Goal: Navigation & Orientation: Find specific page/section

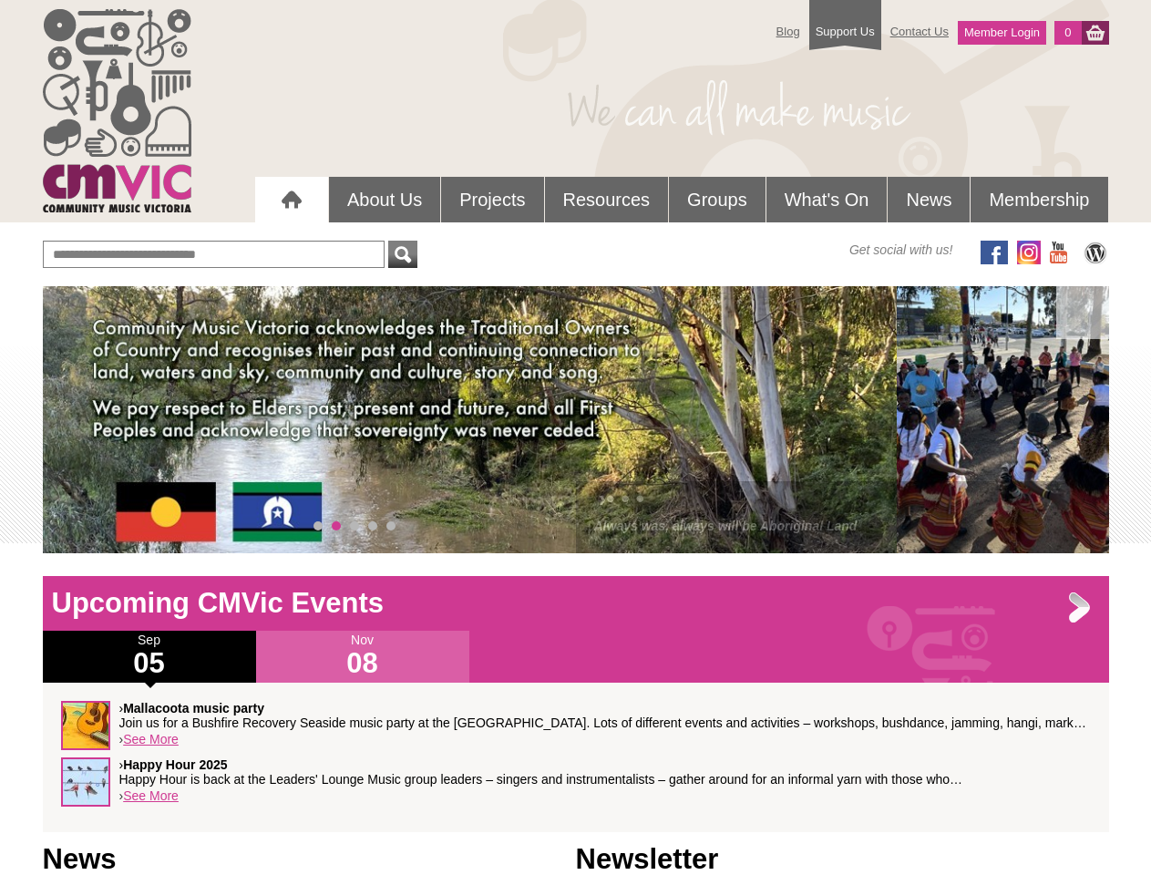
click at [576, 419] on div "› • • • Always was, always will be Aboriginal Land" at bounding box center [576, 419] width 1066 height 267
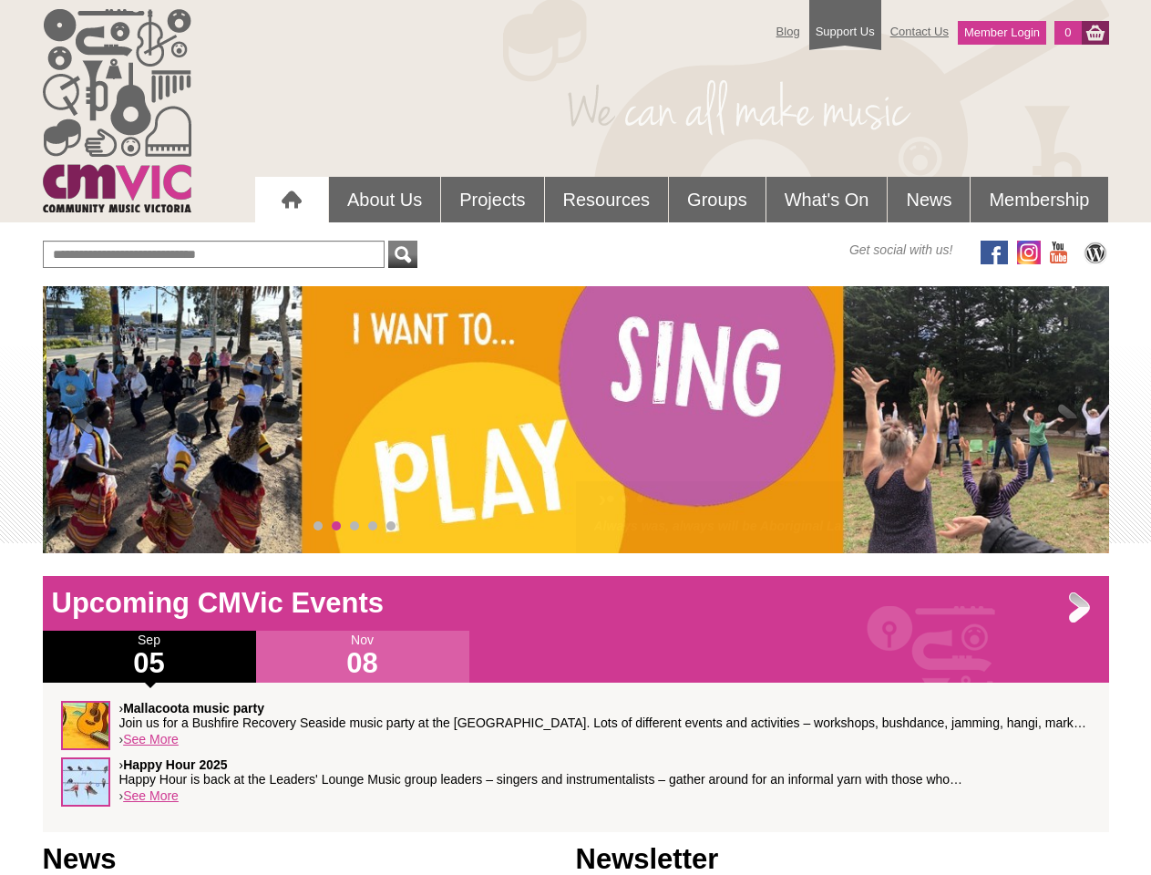
click at [576, 419] on div "› • • • Always was, always will be Aboriginal Land" at bounding box center [576, 419] width 1066 height 267
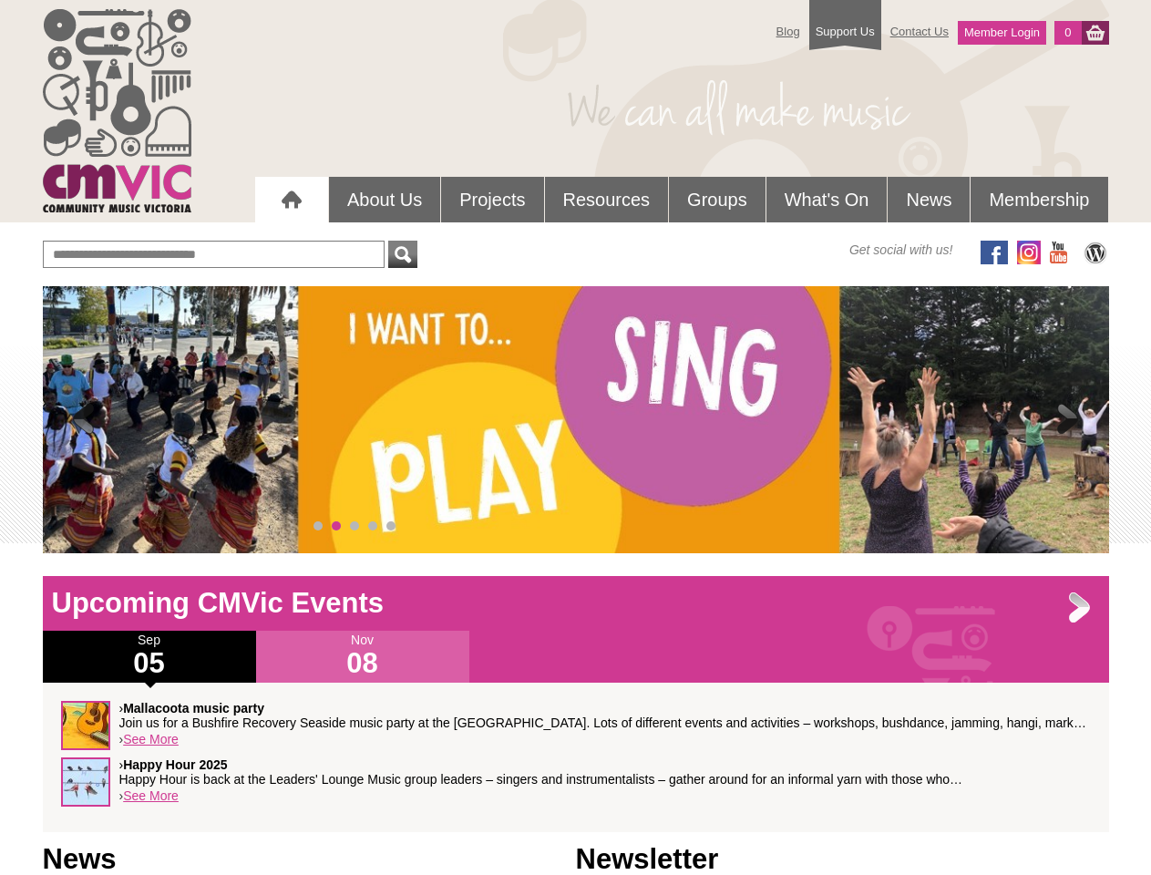
click at [84, 420] on span at bounding box center [84, 420] width 36 height 36
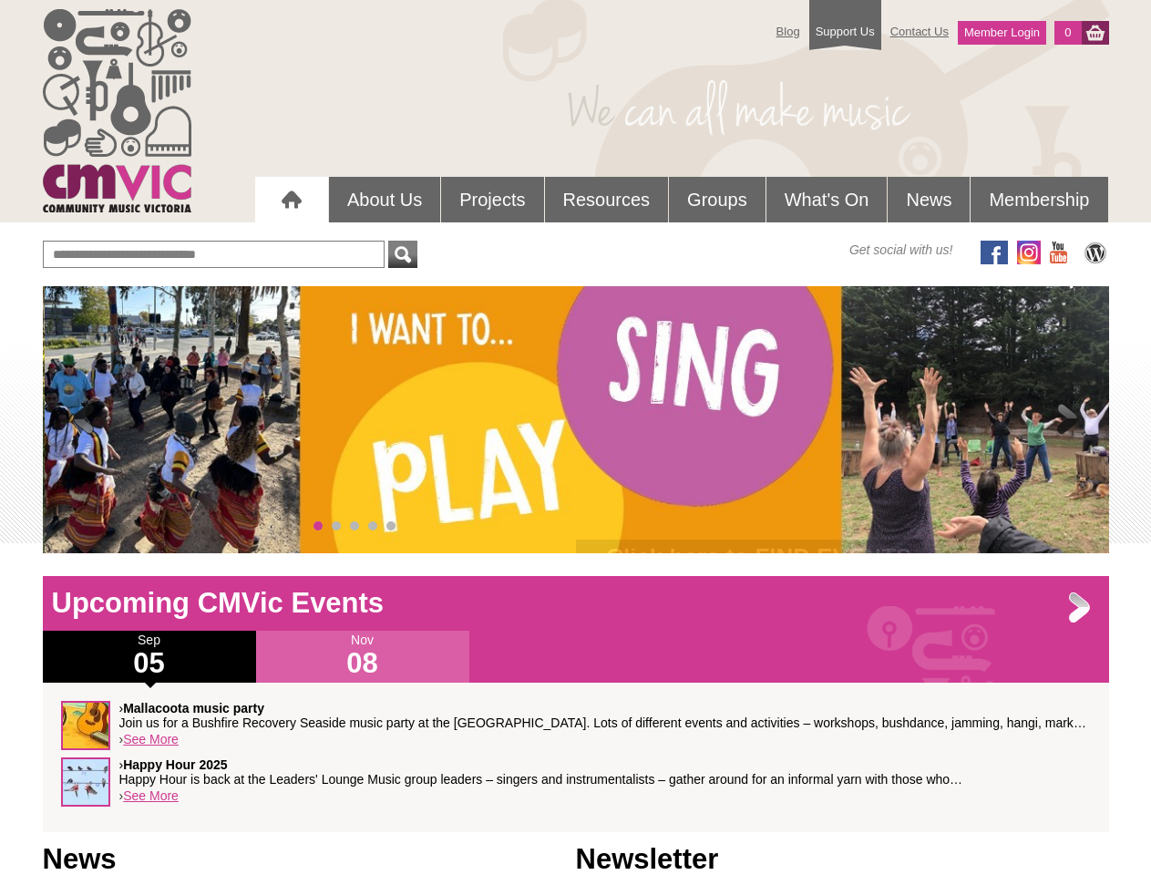
click at [1068, 420] on span at bounding box center [1068, 420] width 36 height 36
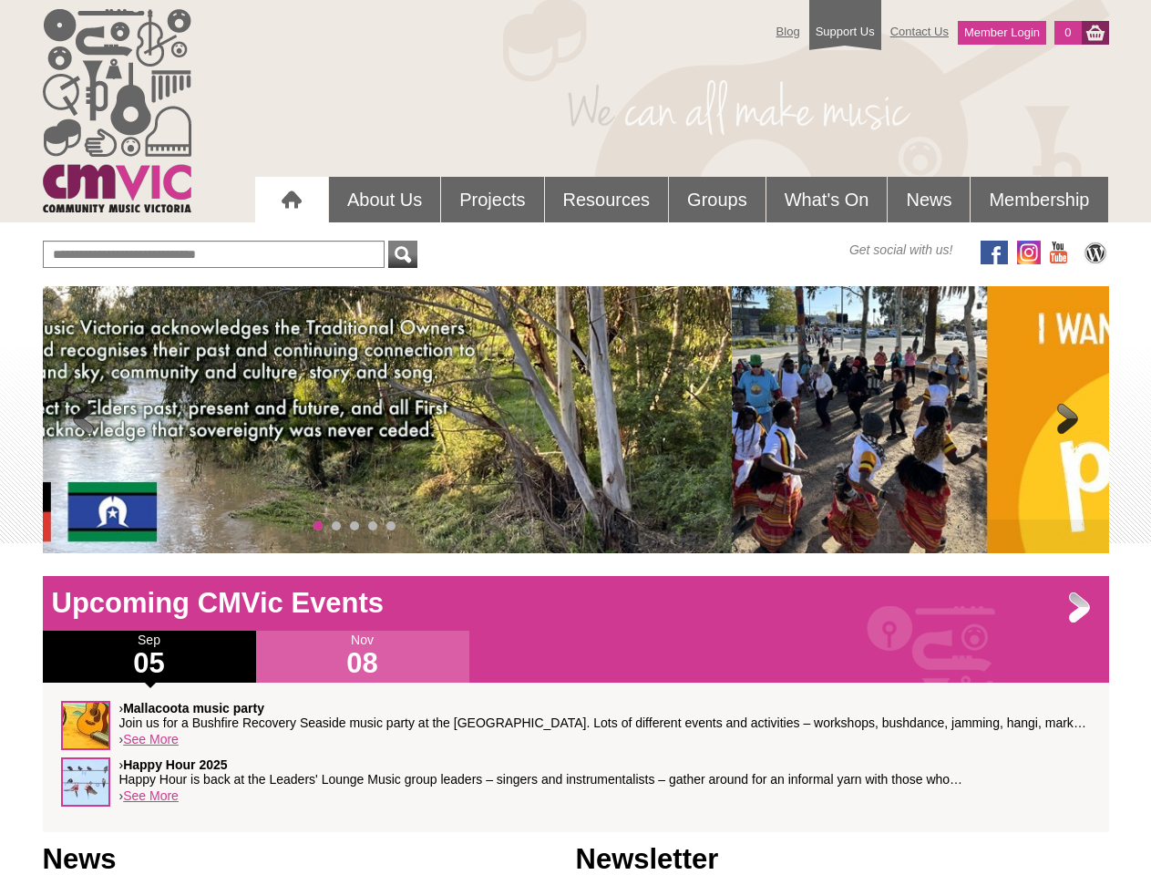
click at [318, 526] on span "0" at bounding box center [318, 525] width 9 height 9
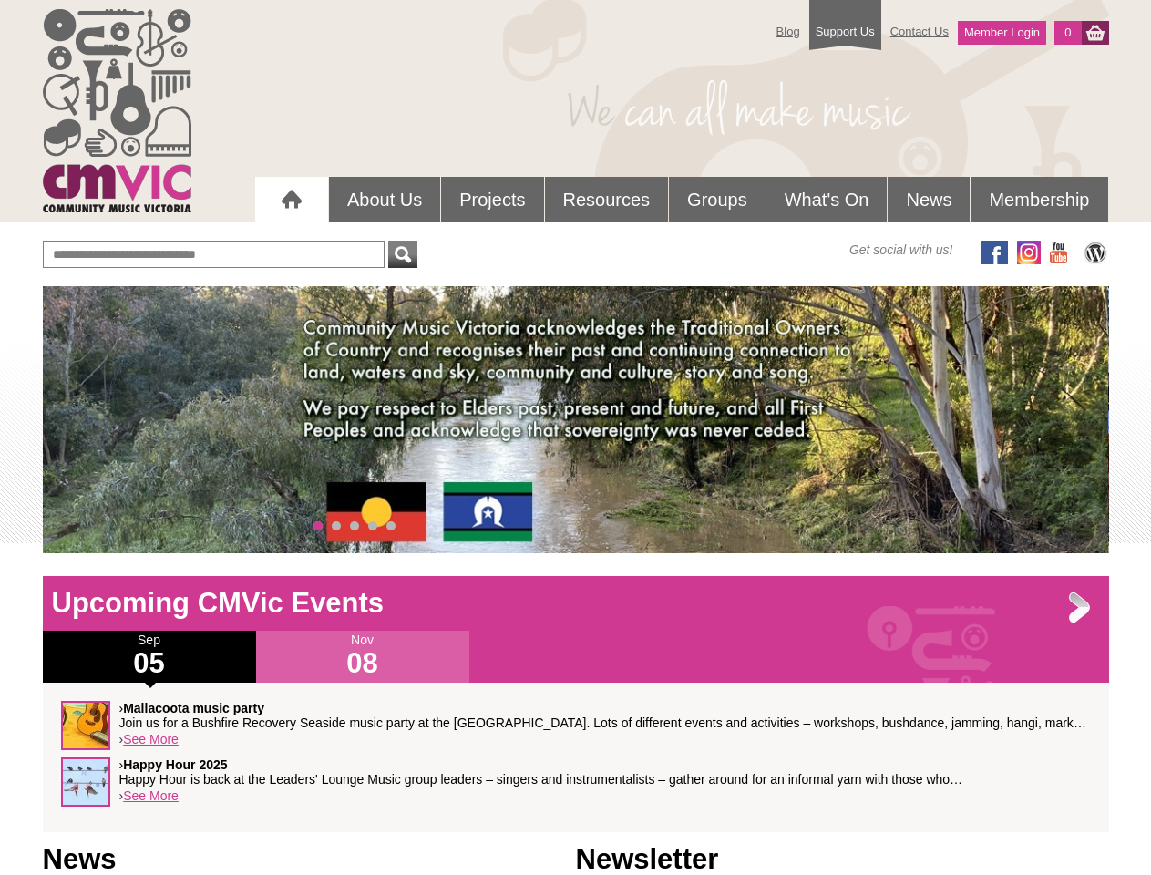
click at [336, 526] on span "1" at bounding box center [336, 525] width 9 height 9
click at [355, 526] on span "2" at bounding box center [354, 525] width 9 height 9
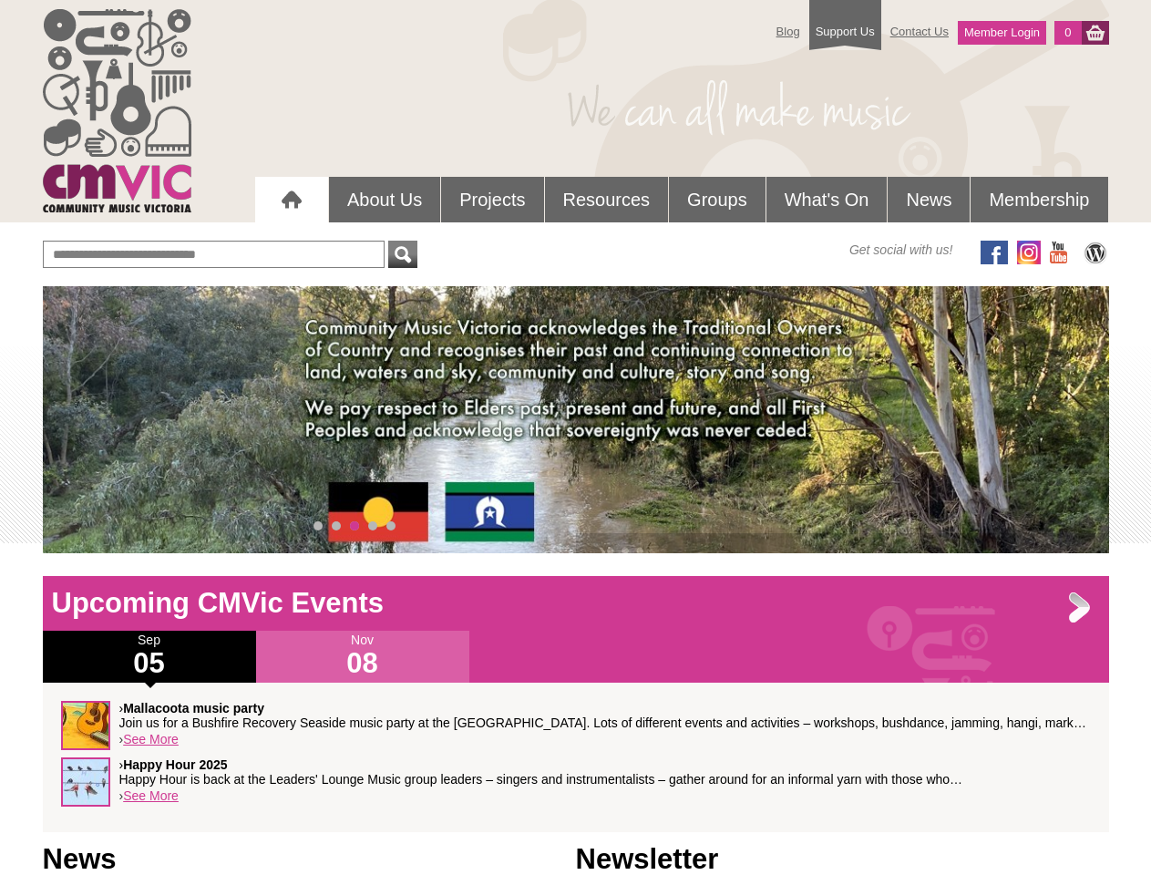
click at [373, 526] on span "3" at bounding box center [372, 525] width 9 height 9
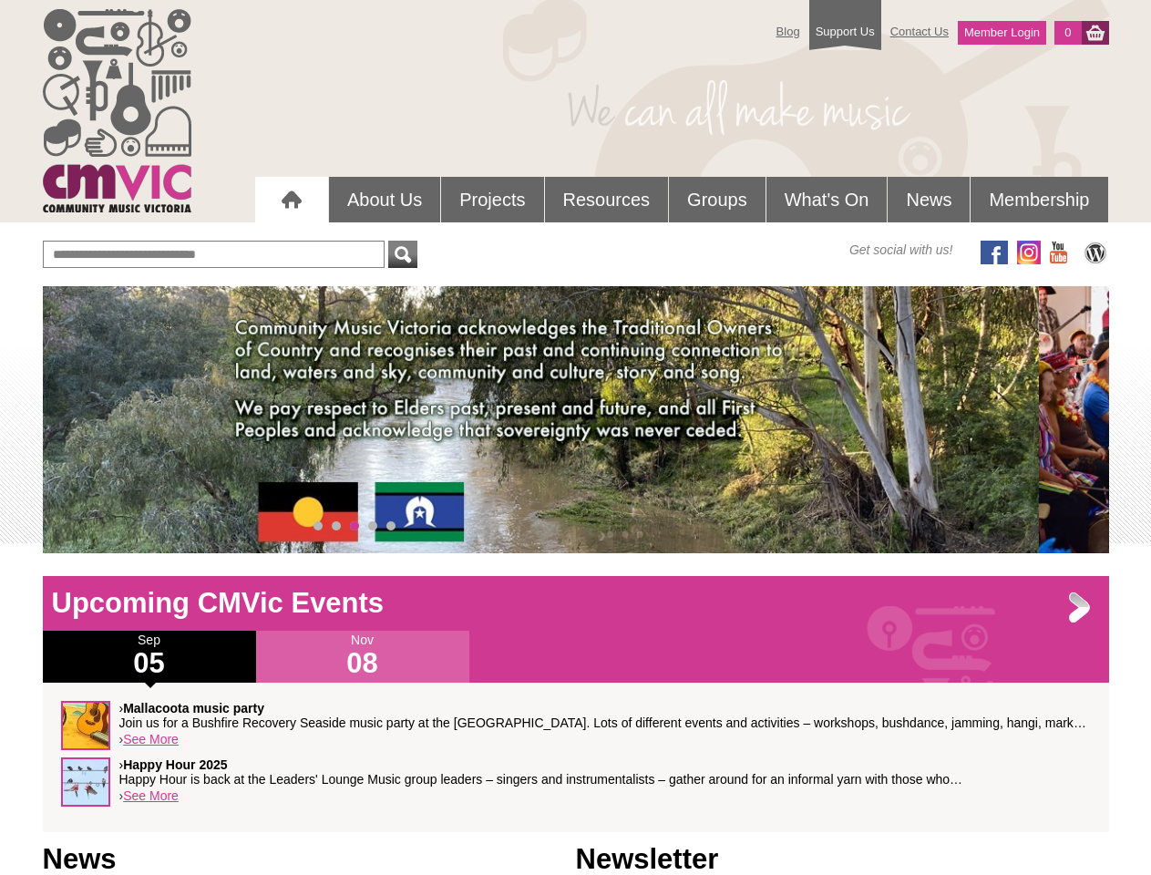
click at [391, 526] on span "4" at bounding box center [390, 525] width 9 height 9
